Goal: Check status: Check status

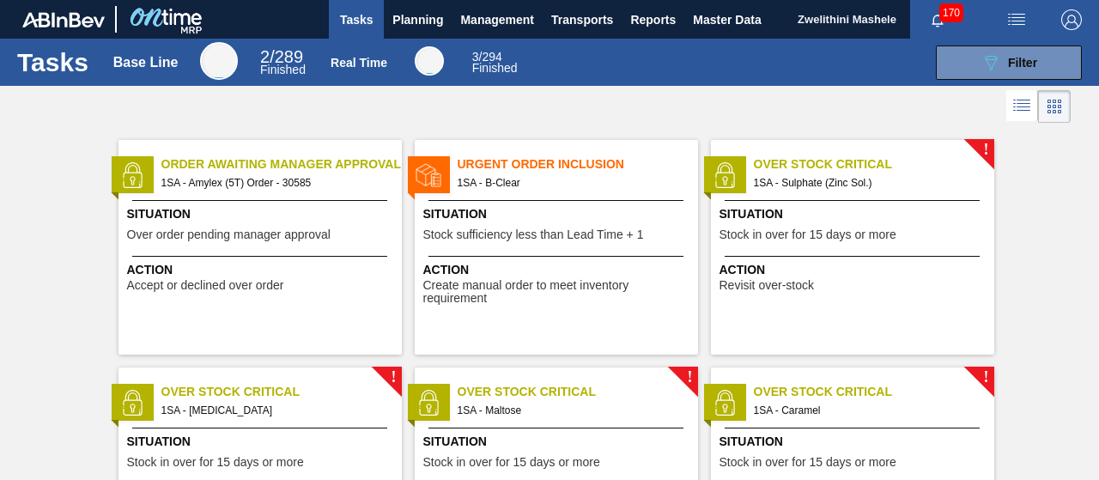
click at [349, 169] on span "Order Awaiting Manager Approval" at bounding box center [281, 164] width 240 height 18
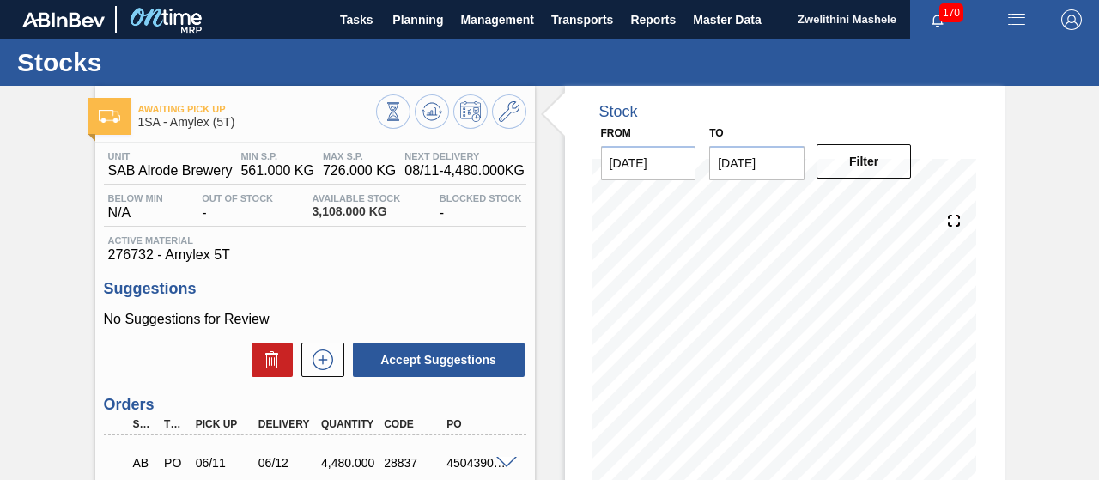
scroll to position [258, 0]
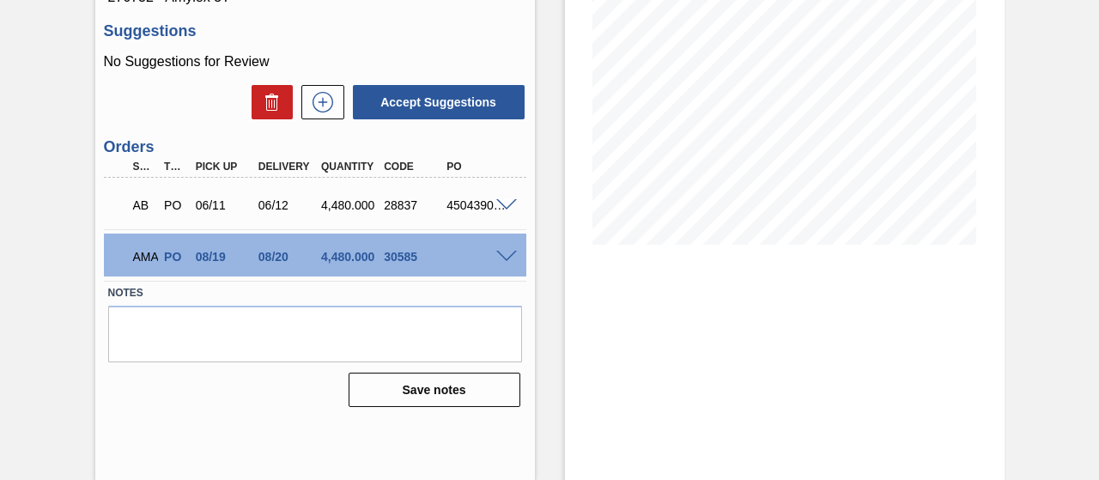
click at [502, 260] on span at bounding box center [506, 257] width 21 height 13
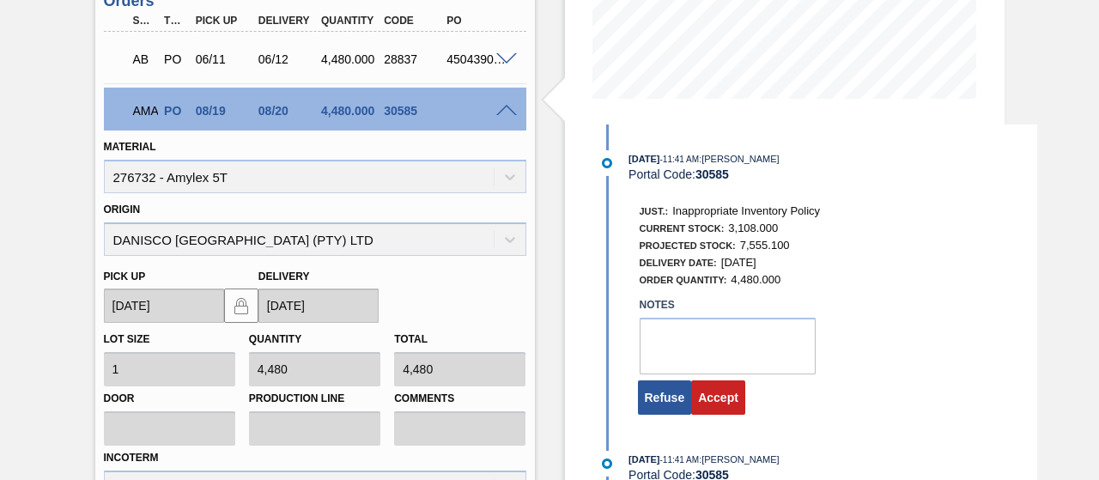
scroll to position [405, 0]
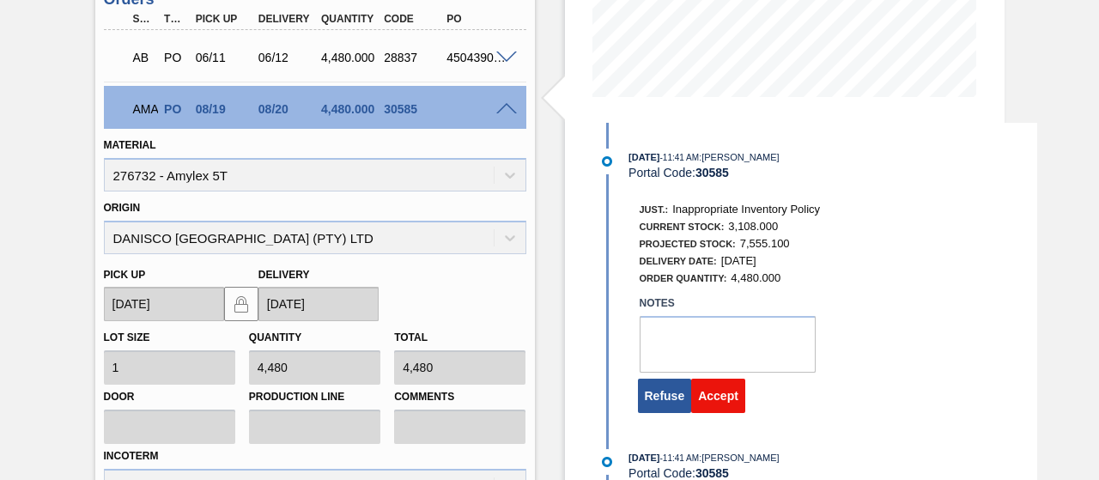
click at [718, 395] on button "Accept" at bounding box center [718, 396] width 54 height 34
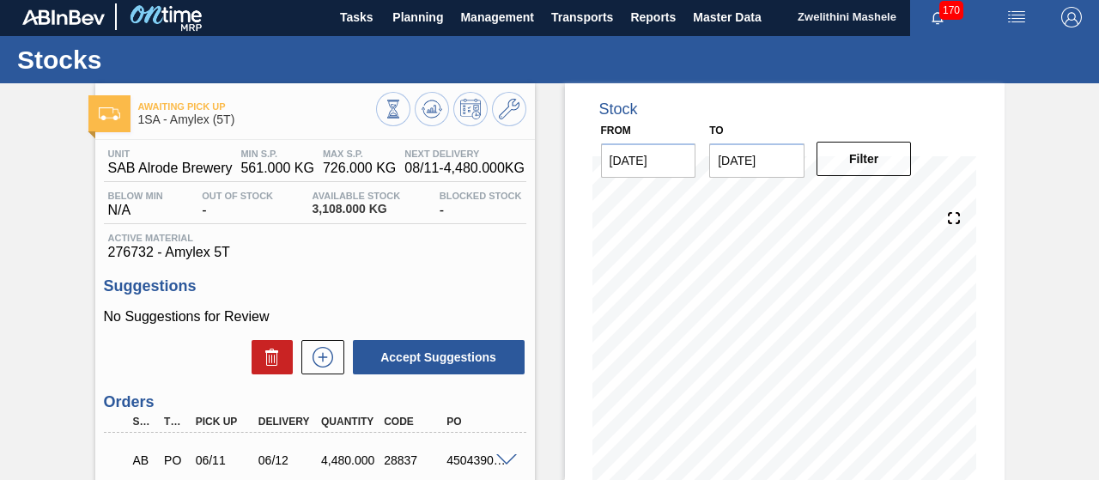
scroll to position [0, 0]
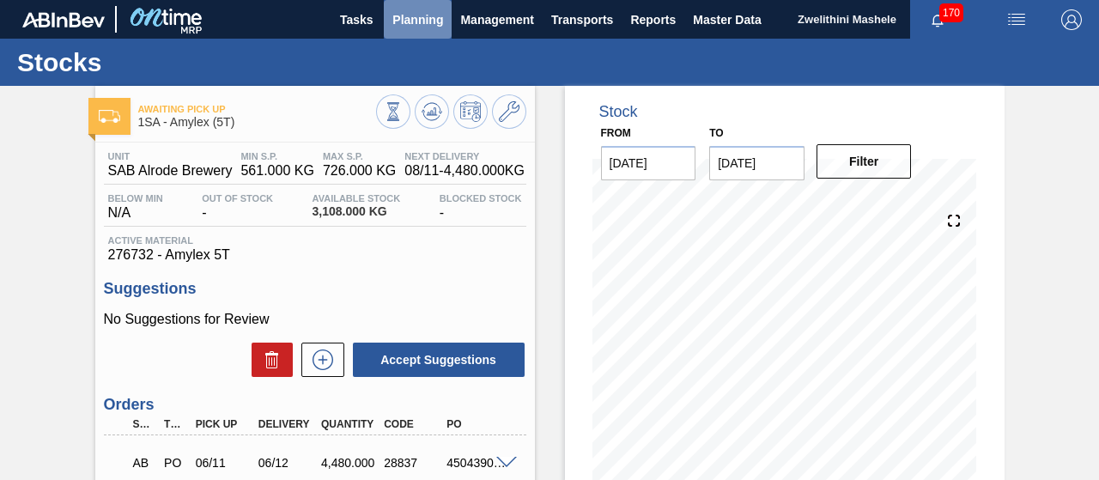
click at [424, 13] on span "Planning" at bounding box center [417, 19] width 51 height 21
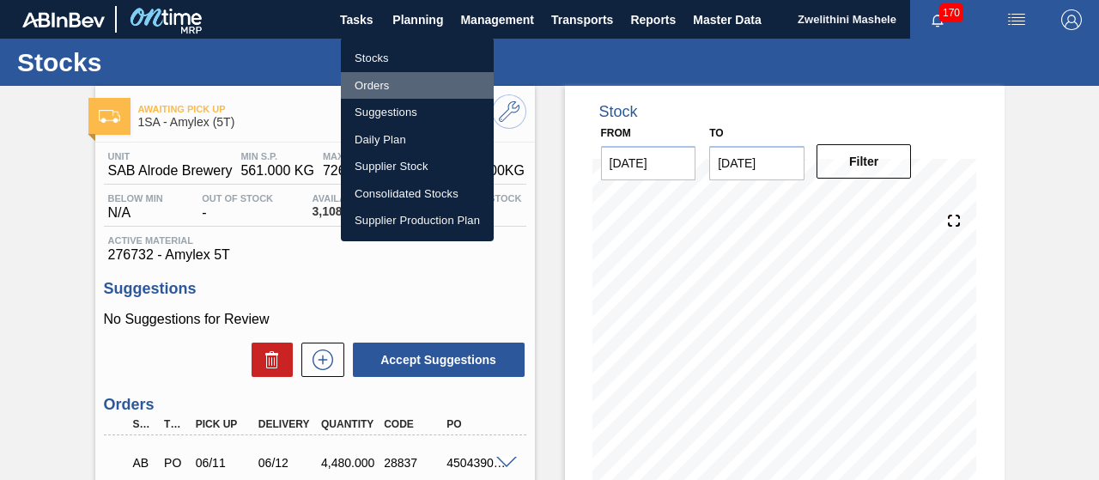
click at [392, 91] on li "Orders" at bounding box center [417, 85] width 153 height 27
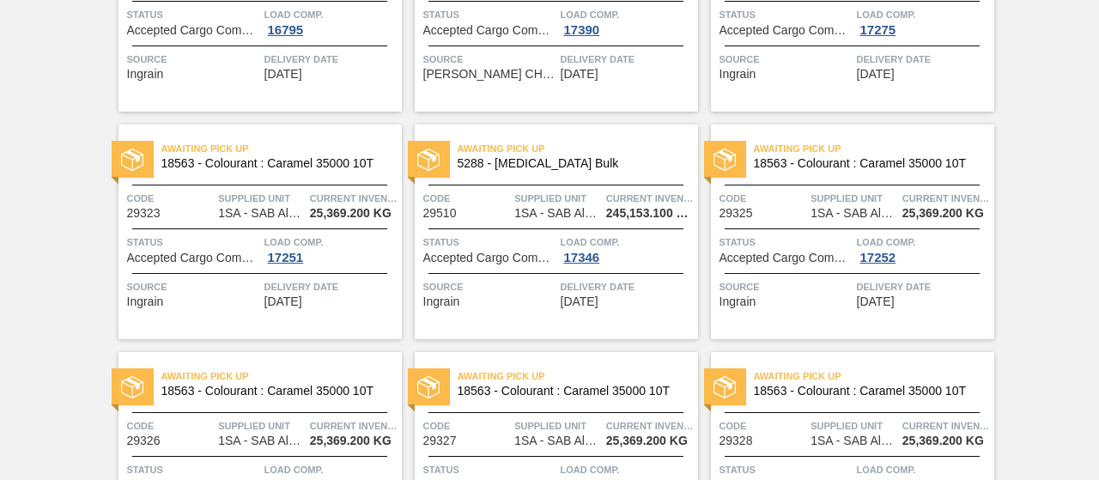
scroll to position [664, 0]
